Goal: Information Seeking & Learning: Understand process/instructions

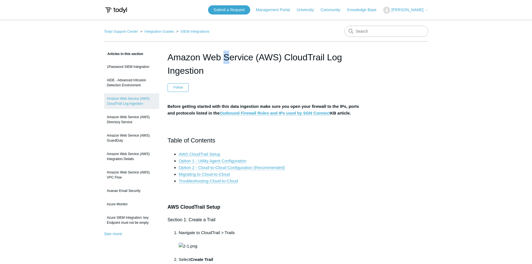
drag, startPoint x: 166, startPoint y: 53, endPoint x: 173, endPoint y: 56, distance: 6.9
click at [173, 56] on h1 "Amazon Web Service (AWS) CloudTrail Log Ingestion" at bounding box center [265, 64] width 197 height 27
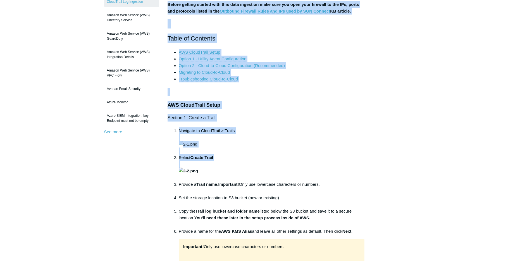
scroll to position [112, 0]
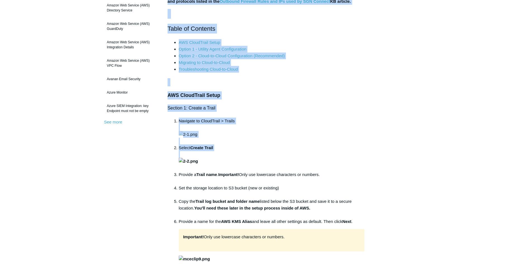
drag, startPoint x: 168, startPoint y: 58, endPoint x: 285, endPoint y: 181, distance: 169.6
click at [310, 144] on li "Navigate to CloudTrail > Trails" at bounding box center [272, 131] width 186 height 27
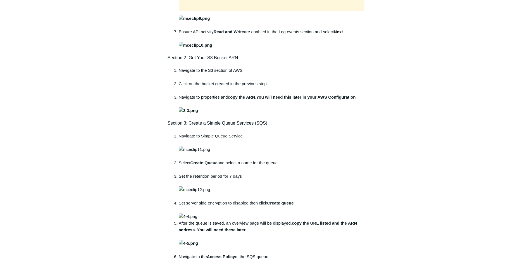
scroll to position [390, 0]
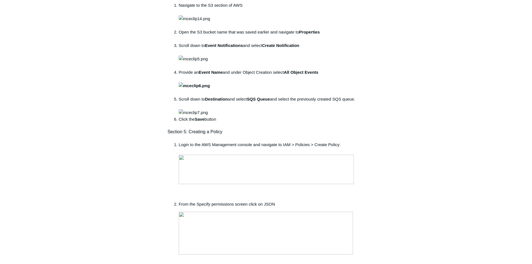
scroll to position [1061, 0]
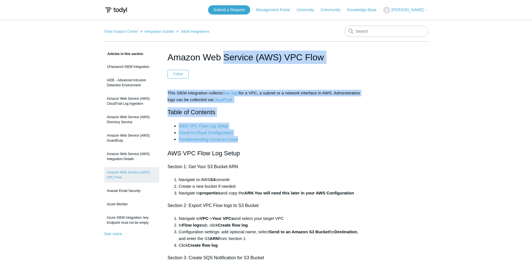
drag, startPoint x: 168, startPoint y: 55, endPoint x: 353, endPoint y: 142, distance: 204.7
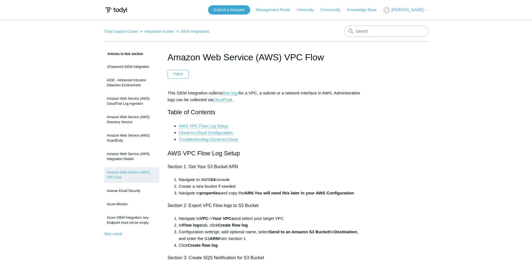
click at [324, 153] on h2 "AWS VPC Flow Log Setup" at bounding box center [265, 153] width 197 height 10
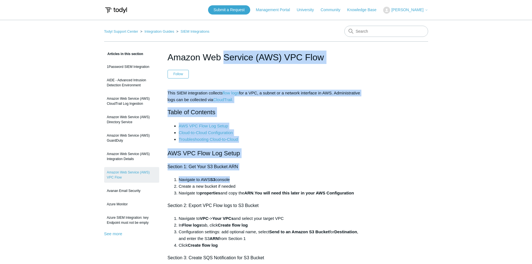
drag, startPoint x: 168, startPoint y: 28, endPoint x: 315, endPoint y: 161, distance: 197.8
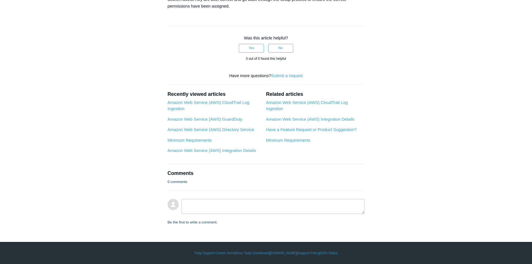
scroll to position [1739, 0]
drag, startPoint x: 167, startPoint y: 55, endPoint x: 291, endPoint y: 60, distance: 123.5
copy article "Loremi Dol Sitamet (CON) ADI Elit Seddoe Tem inc utlabore et dolore Magn ALIQ e…"
drag, startPoint x: 95, startPoint y: 33, endPoint x: 98, endPoint y: 2, distance: 31.4
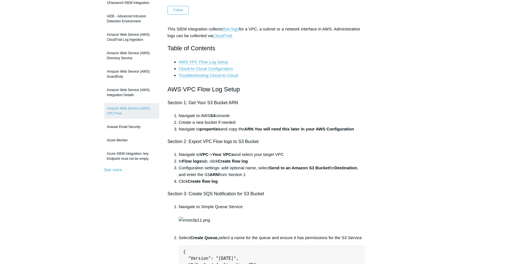
scroll to position [8, 0]
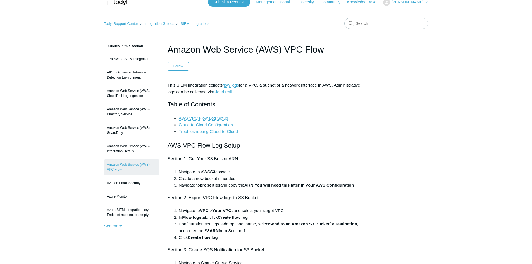
click at [169, 47] on h1 "Amazon Web Service (AWS) VPC Flow" at bounding box center [265, 49] width 197 height 13
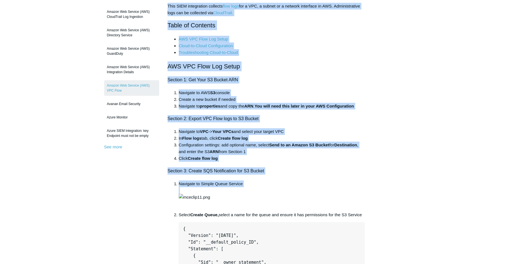
scroll to position [92, 0]
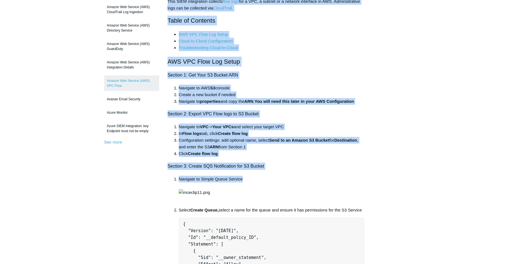
drag, startPoint x: 169, startPoint y: 47, endPoint x: 274, endPoint y: 175, distance: 166.4
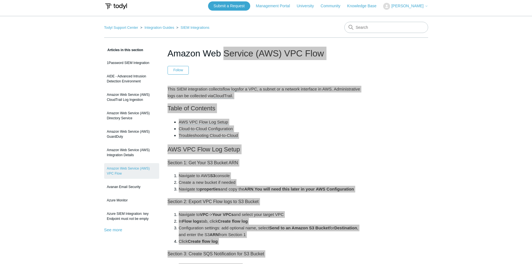
scroll to position [0, 0]
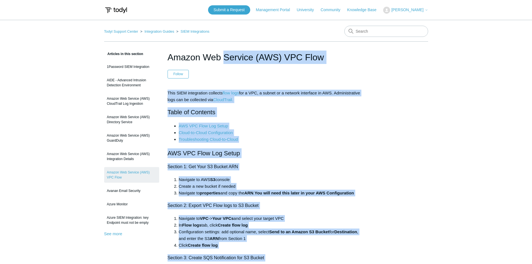
copy article "Amazon Web Service (AWS) VPC Flow Follow Not yet followed by anyone This SIEM i…"
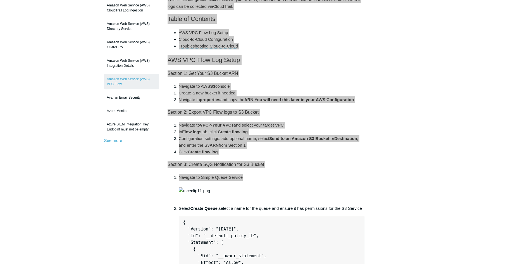
scroll to position [167, 0]
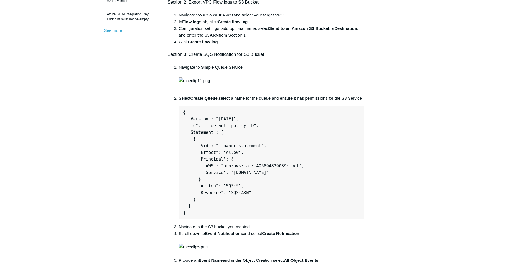
scroll to position [251, 0]
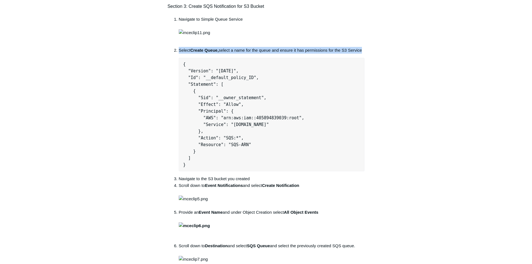
drag, startPoint x: 179, startPoint y: 84, endPoint x: 363, endPoint y: 86, distance: 183.7
click at [363, 54] on p "Select Create Queue, select a name for the queue and ensure it has permissions …" at bounding box center [272, 50] width 186 height 7
copy p "Select Create Queue, select a name for the queue and ensure it has permissions …"
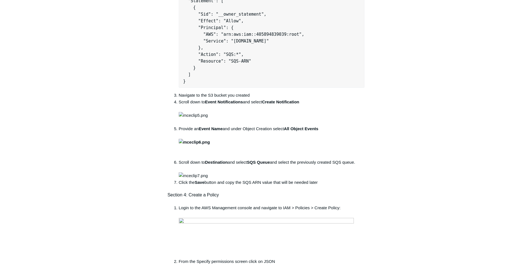
scroll to position [335, 0]
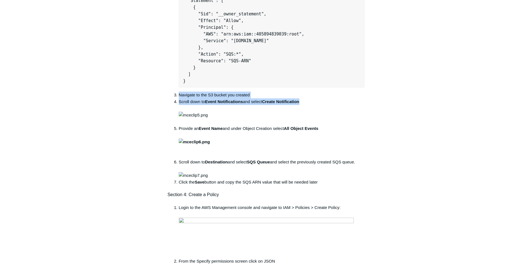
drag, startPoint x: 225, startPoint y: 130, endPoint x: 161, endPoint y: 130, distance: 63.9
copy ol "Navigate to the S3 bucket you created Scroll down to Event Notifications and se…"
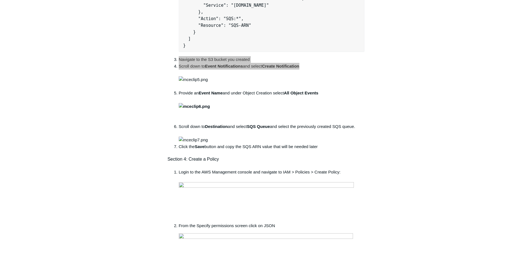
scroll to position [419, 0]
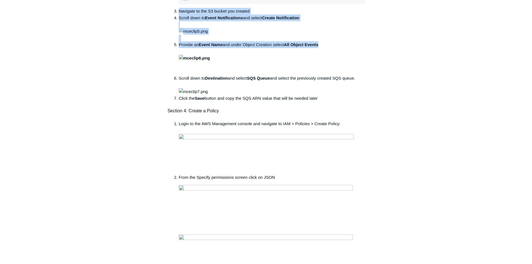
drag, startPoint x: 328, startPoint y: 107, endPoint x: 147, endPoint y: 103, distance: 180.7
click at [186, 75] on li "Provide an Event Name and under Object Creation select All Object Events" at bounding box center [272, 57] width 186 height 33
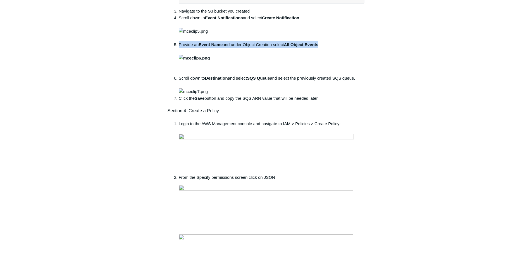
drag, startPoint x: 174, startPoint y: 105, endPoint x: 324, endPoint y: 109, distance: 149.7
click at [324, 75] on li "Provide an Event Name and under Object Creation select All Object Events" at bounding box center [272, 57] width 186 height 33
copy li "Provide an Event Name and under Object Creation select All Object Events"
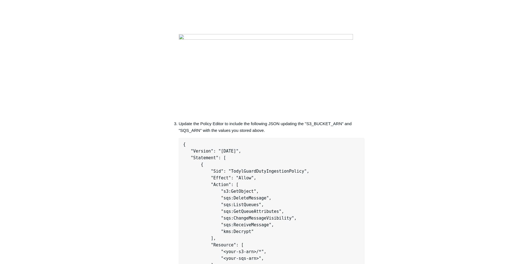
scroll to position [670, 0]
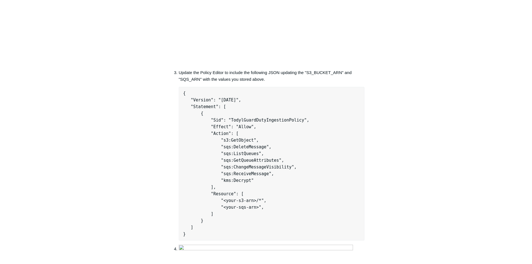
drag, startPoint x: 361, startPoint y: 26, endPoint x: 161, endPoint y: 28, distance: 199.6
copy li "Scroll down to Destination and select SQS Queue and select the previously creat…"
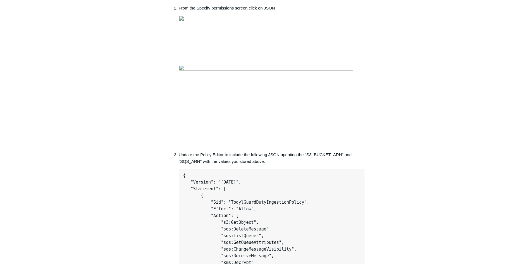
scroll to position [586, 0]
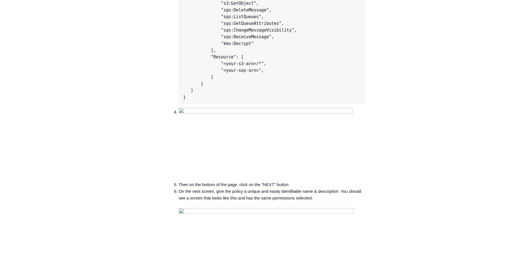
scroll to position [810, 0]
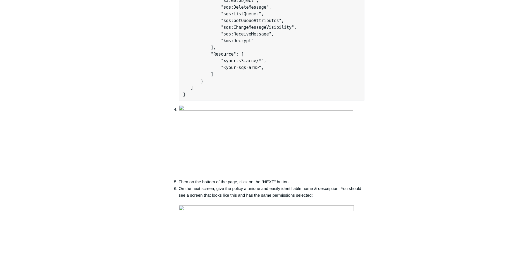
drag, startPoint x: 175, startPoint y: 23, endPoint x: 340, endPoint y: 46, distance: 166.6
click at [348, 47] on div "This SIEM integration collects flow logs for a VPC, a subnet or a network inter…" at bounding box center [265, 73] width 197 height 1587
copy div "Click the Save button and copy the SQS ARN value that will be needed later Sect…"
drag, startPoint x: 162, startPoint y: 66, endPoint x: 175, endPoint y: 65, distance: 12.6
click at [162, 66] on article "Amazon Web Service (AWS) VPC Flow Follow Not yet followed by anyone This SIEM i…" at bounding box center [266, 161] width 214 height 1841
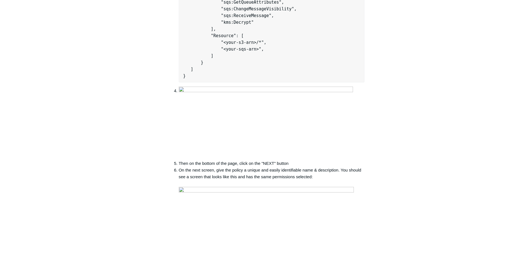
scroll to position [837, 0]
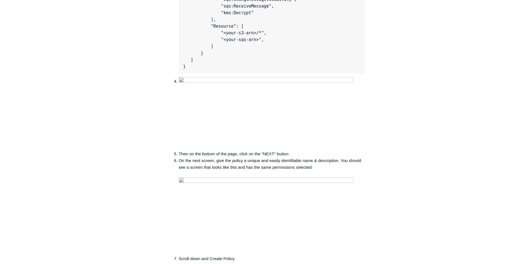
drag, startPoint x: 231, startPoint y: 78, endPoint x: 179, endPoint y: 78, distance: 52.8
copy p "From the Specify permissions screen click on JSON"
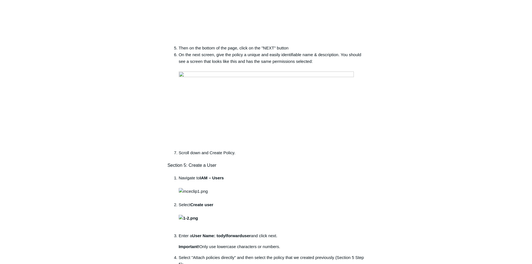
scroll to position [977, 0]
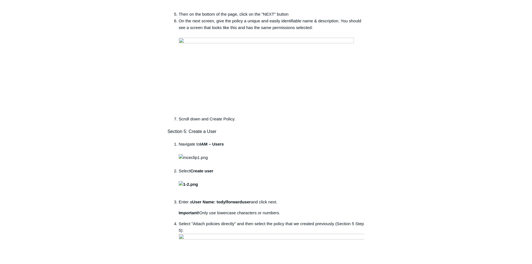
drag, startPoint x: 271, startPoint y: 97, endPoint x: 169, endPoint y: 88, distance: 102.3
copy p "Update the Policy Editor to include the following JSON updating the "S3_BUCKET_…"
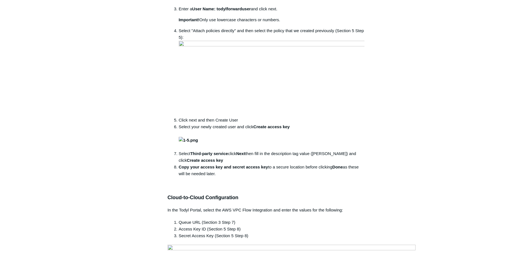
scroll to position [1200, 0]
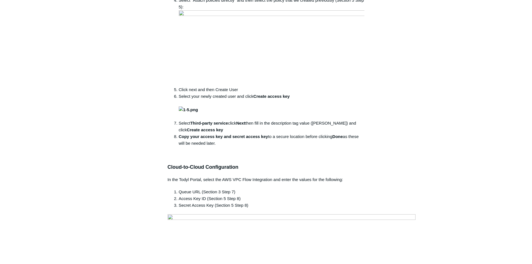
drag, startPoint x: 173, startPoint y: 116, endPoint x: 343, endPoint y: 130, distance: 170.6
copy ol "Then on the bottom of the page, click on the "NEXT" button On the next screen, …"
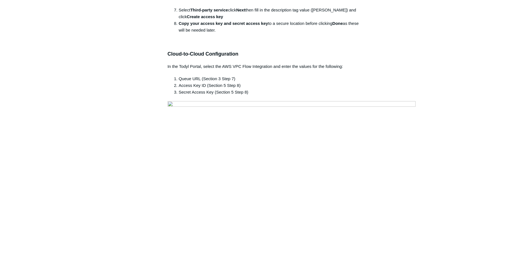
scroll to position [1396, 0]
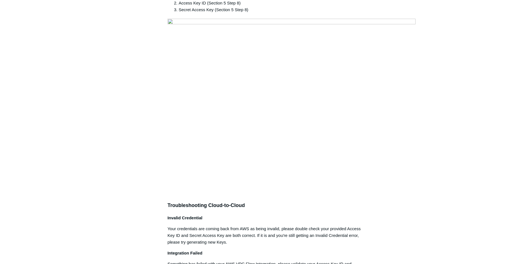
drag, startPoint x: 173, startPoint y: 26, endPoint x: 245, endPoint y: 52, distance: 77.0
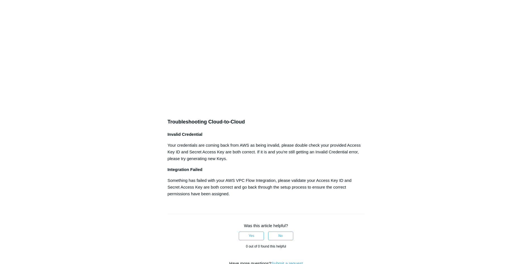
scroll to position [1479, 0]
drag, startPoint x: 203, startPoint y: 50, endPoint x: 164, endPoint y: 50, distance: 39.4
drag, startPoint x: 152, startPoint y: 67, endPoint x: 160, endPoint y: 68, distance: 7.3
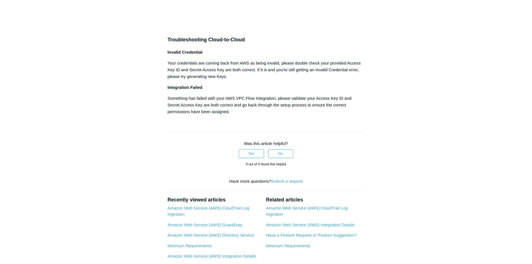
scroll to position [1563, 0]
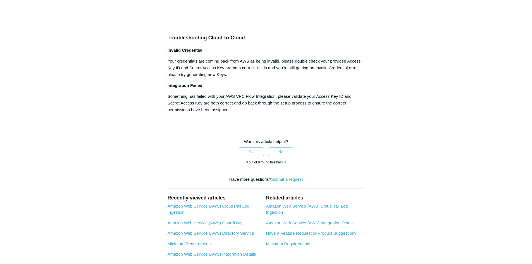
drag, startPoint x: 172, startPoint y: 24, endPoint x: 370, endPoint y: 46, distance: 199.1
drag, startPoint x: 297, startPoint y: 143, endPoint x: 164, endPoint y: 135, distance: 133.4
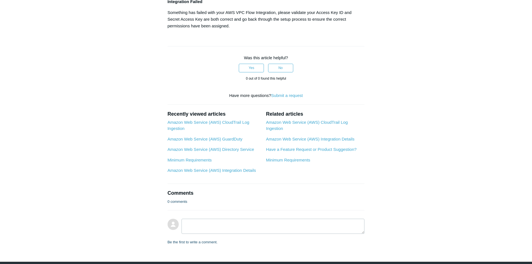
scroll to position [1731, 0]
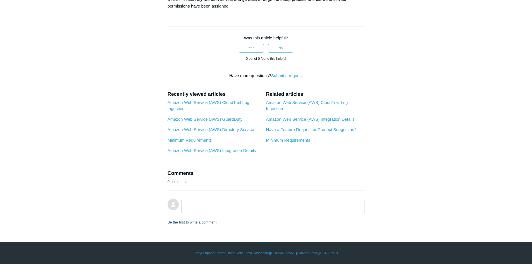
drag, startPoint x: 218, startPoint y: 67, endPoint x: 162, endPoint y: 40, distance: 61.6
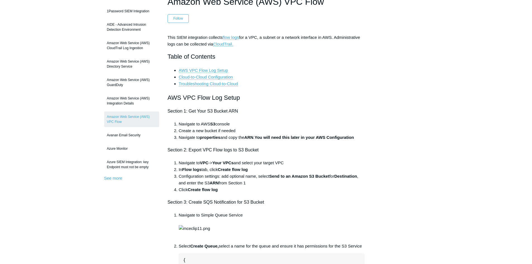
scroll to position [0, 0]
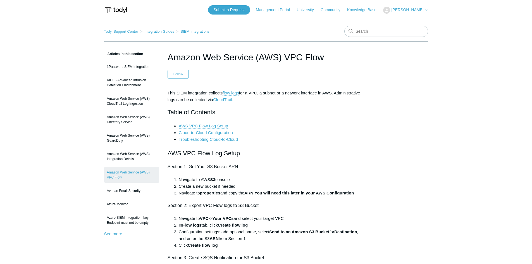
drag, startPoint x: 331, startPoint y: 57, endPoint x: 153, endPoint y: 52, distance: 177.6
click at [320, 76] on header "Amazon Web Service (AWS) VPC Flow Follow Not yet followed by anyone" at bounding box center [265, 65] width 197 height 28
drag, startPoint x: 217, startPoint y: 56, endPoint x: 159, endPoint y: 56, distance: 58.3
